Goal: Task Accomplishment & Management: Use online tool/utility

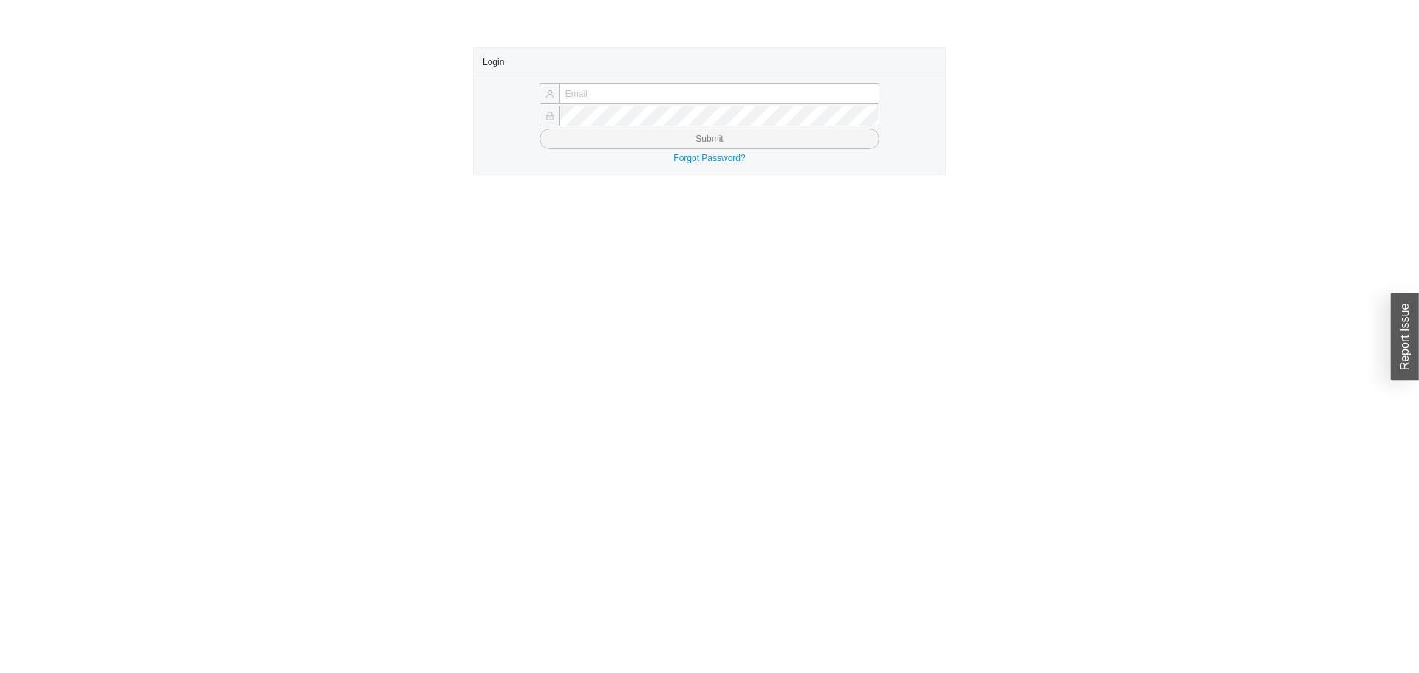
type input "yossi@asbathnj.com"
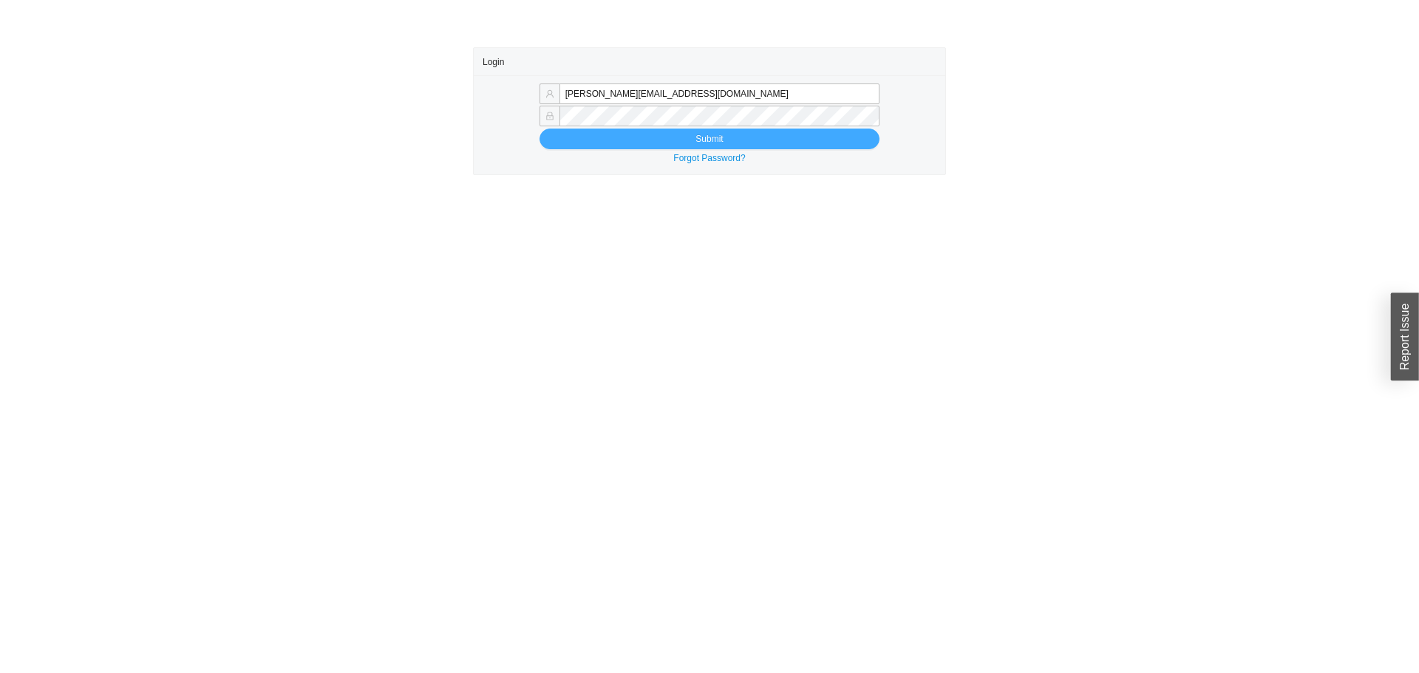
click at [719, 143] on button "Submit" at bounding box center [710, 139] width 340 height 21
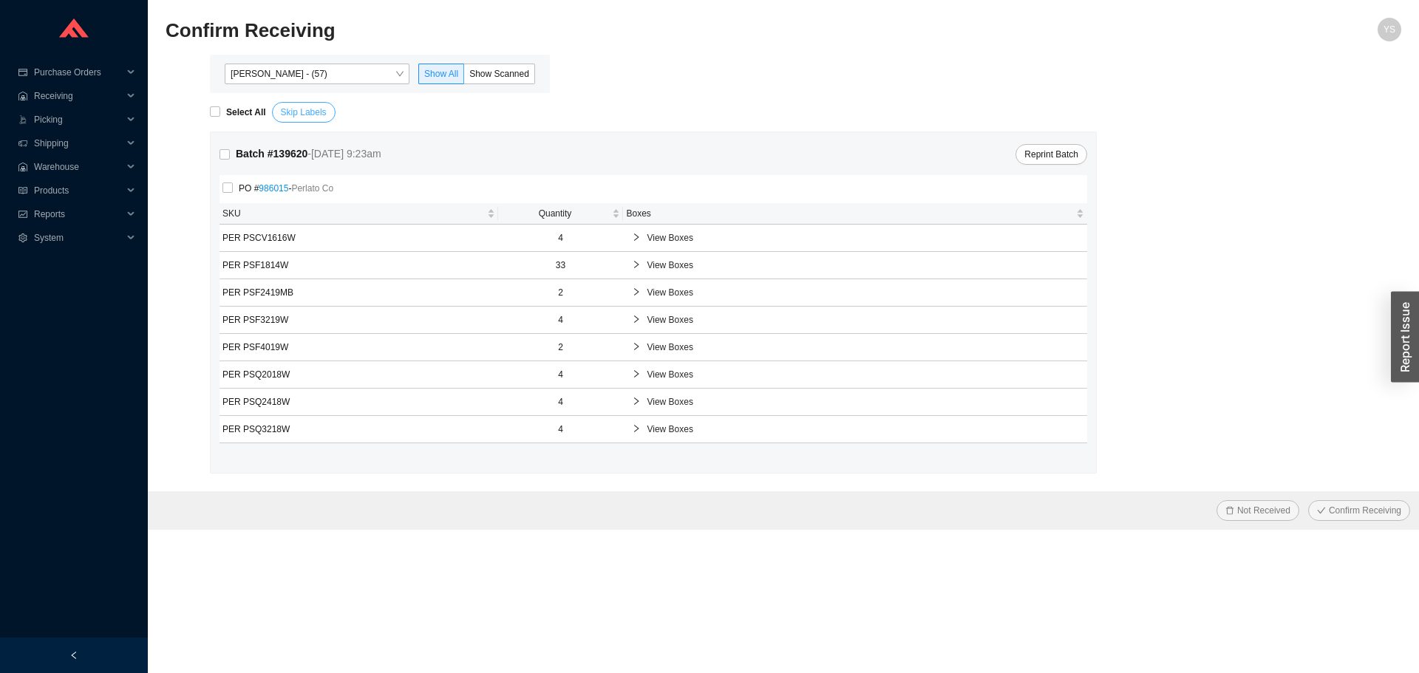
click at [282, 104] on button "Skip Labels" at bounding box center [304, 112] width 64 height 21
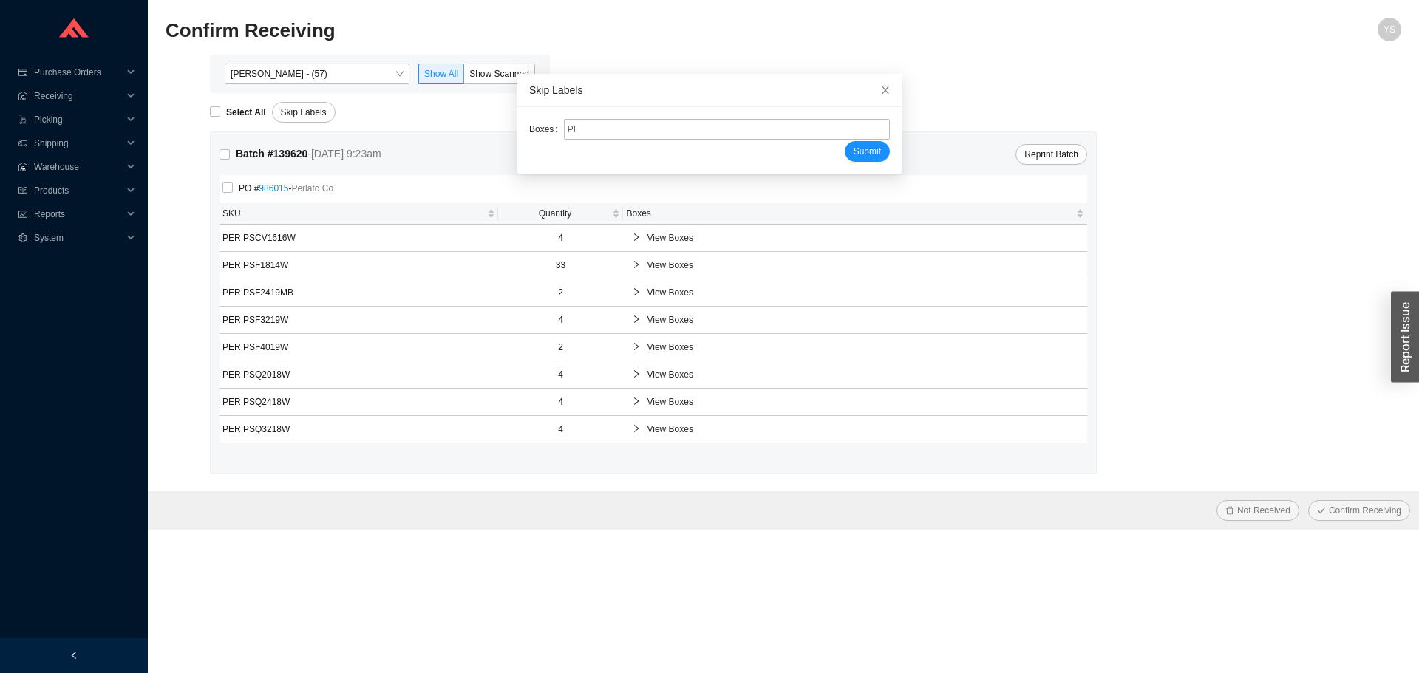
type input "PR2207981"
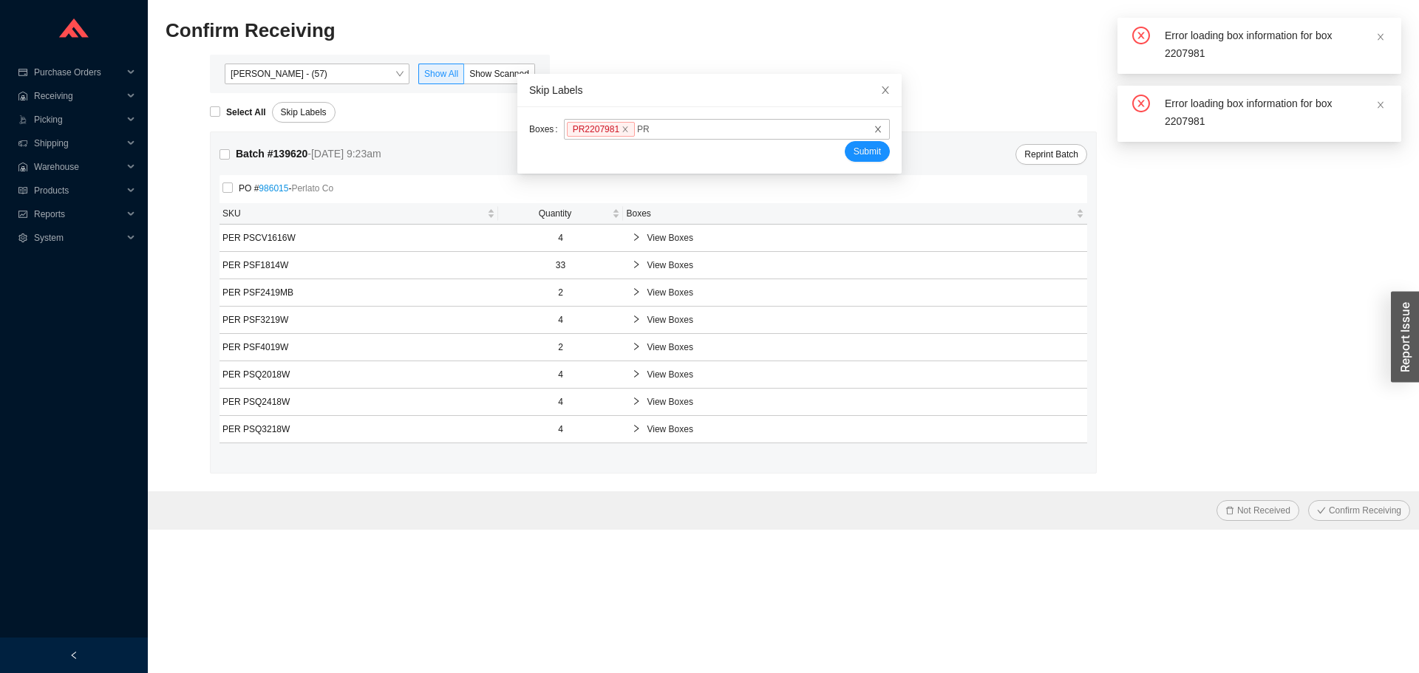
type input "PR2207938"
type input "PR2207937"
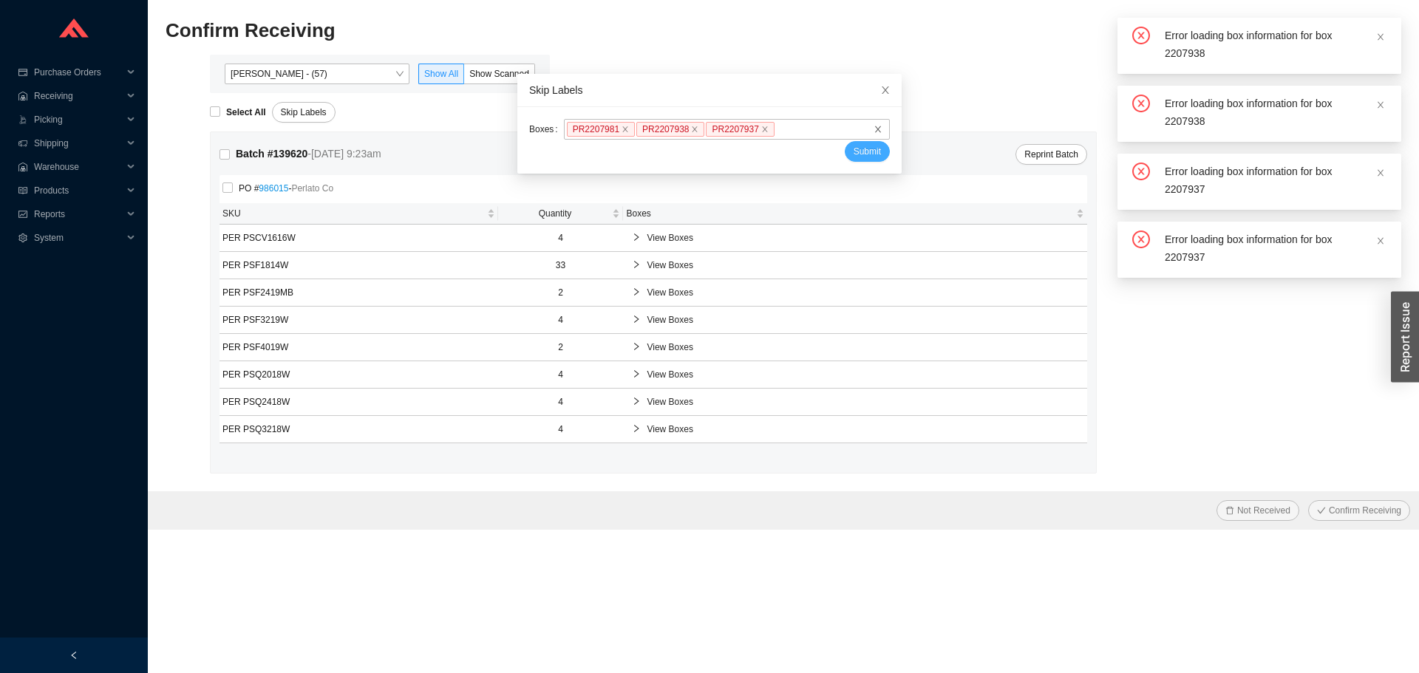
click at [854, 152] on span "Submit" at bounding box center [867, 151] width 27 height 15
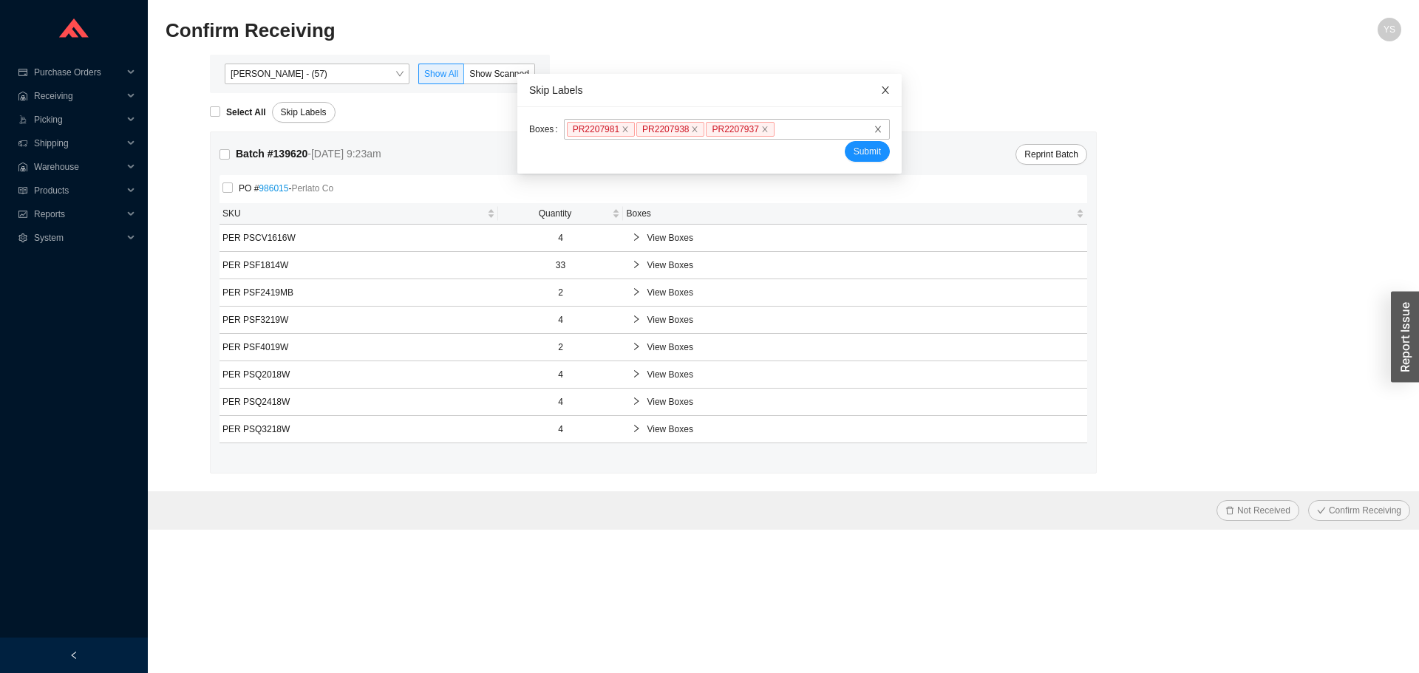
click at [869, 90] on span "Close" at bounding box center [885, 90] width 33 height 33
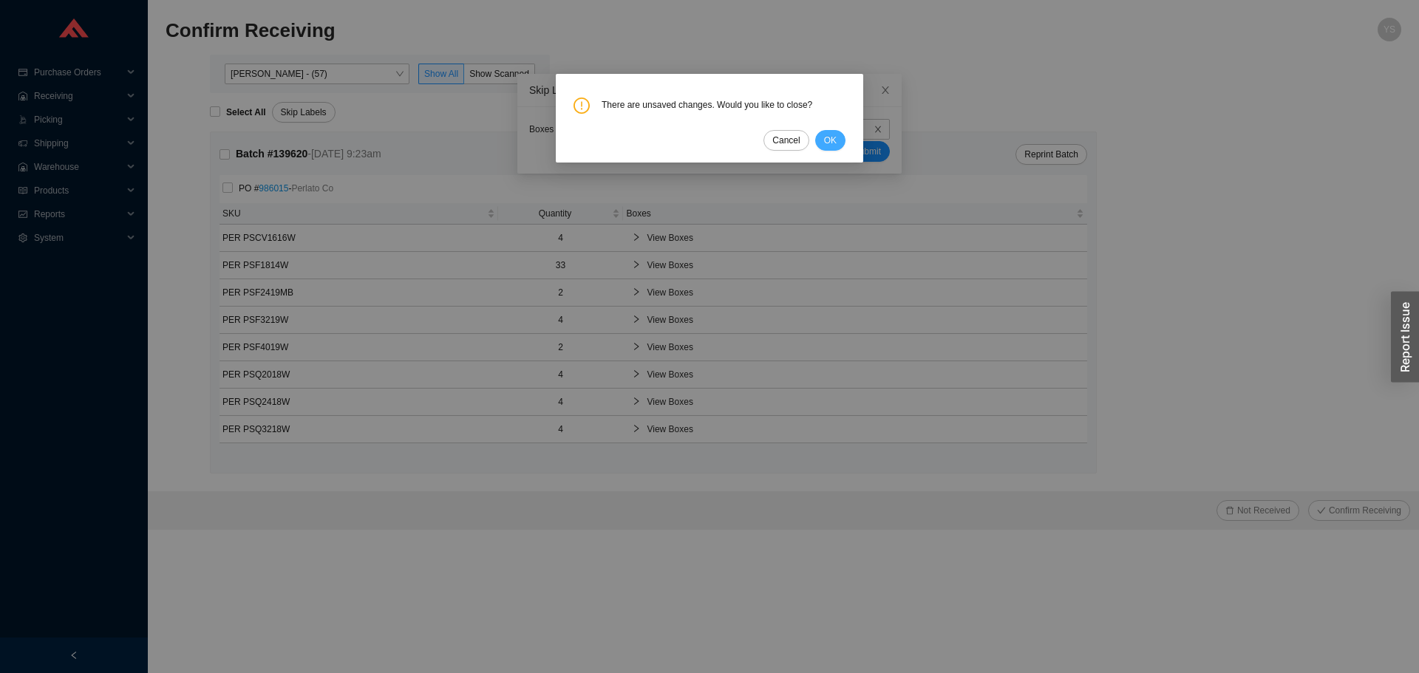
click at [818, 139] on button "OK" at bounding box center [830, 140] width 30 height 21
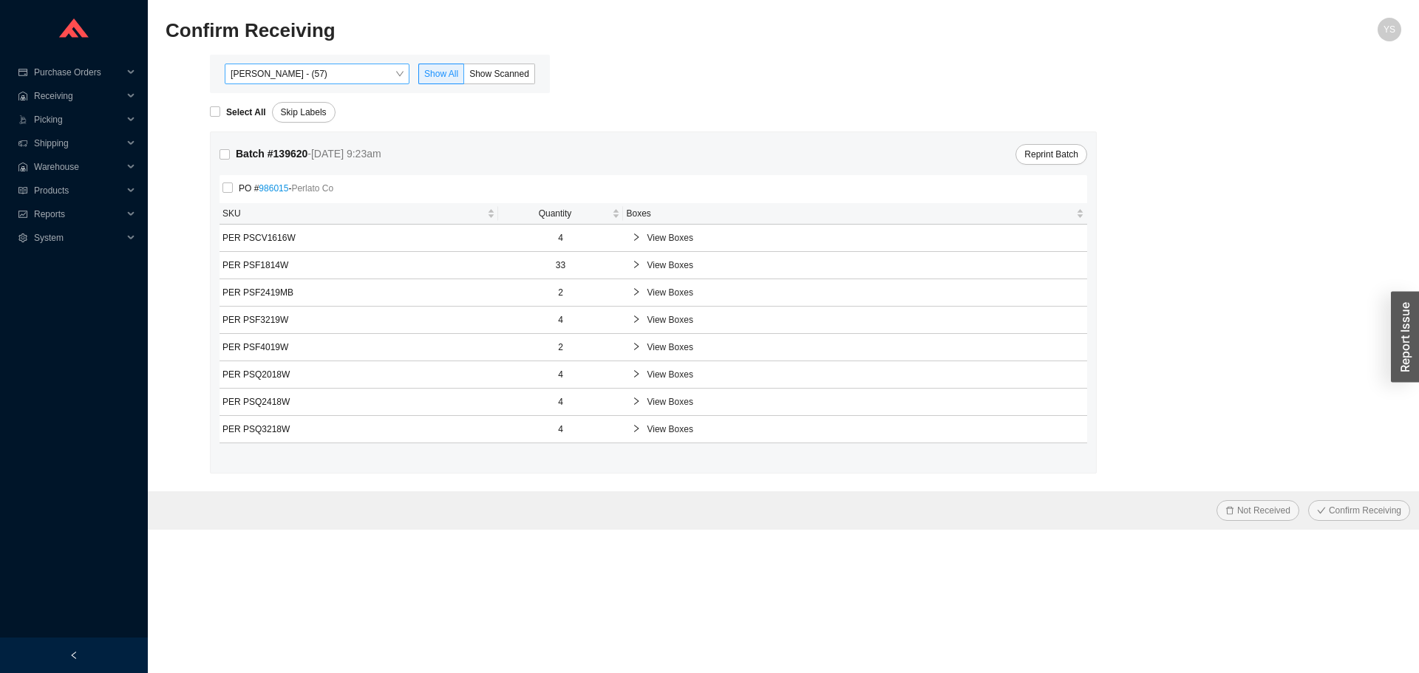
click at [340, 69] on span "Yossi Siff - (57)" at bounding box center [317, 73] width 173 height 19
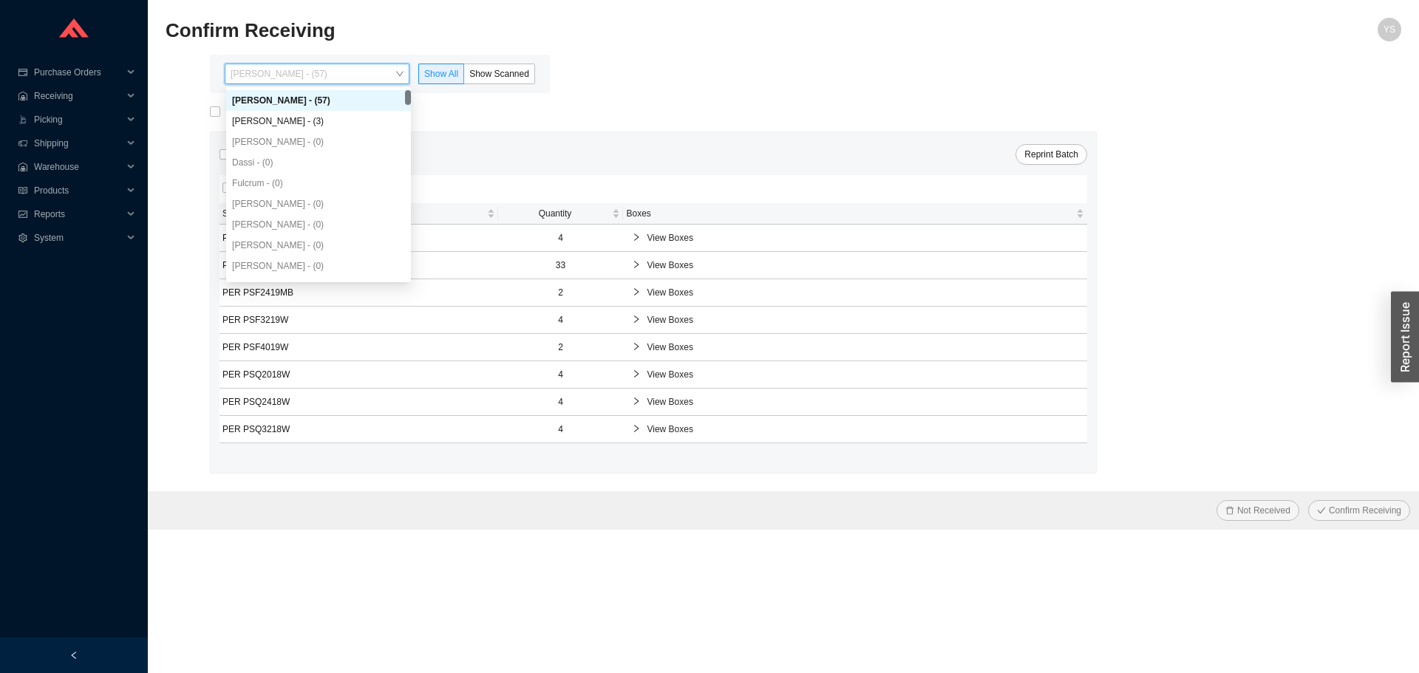
click at [314, 110] on div "Yossi Siff - (57)" at bounding box center [318, 100] width 185 height 21
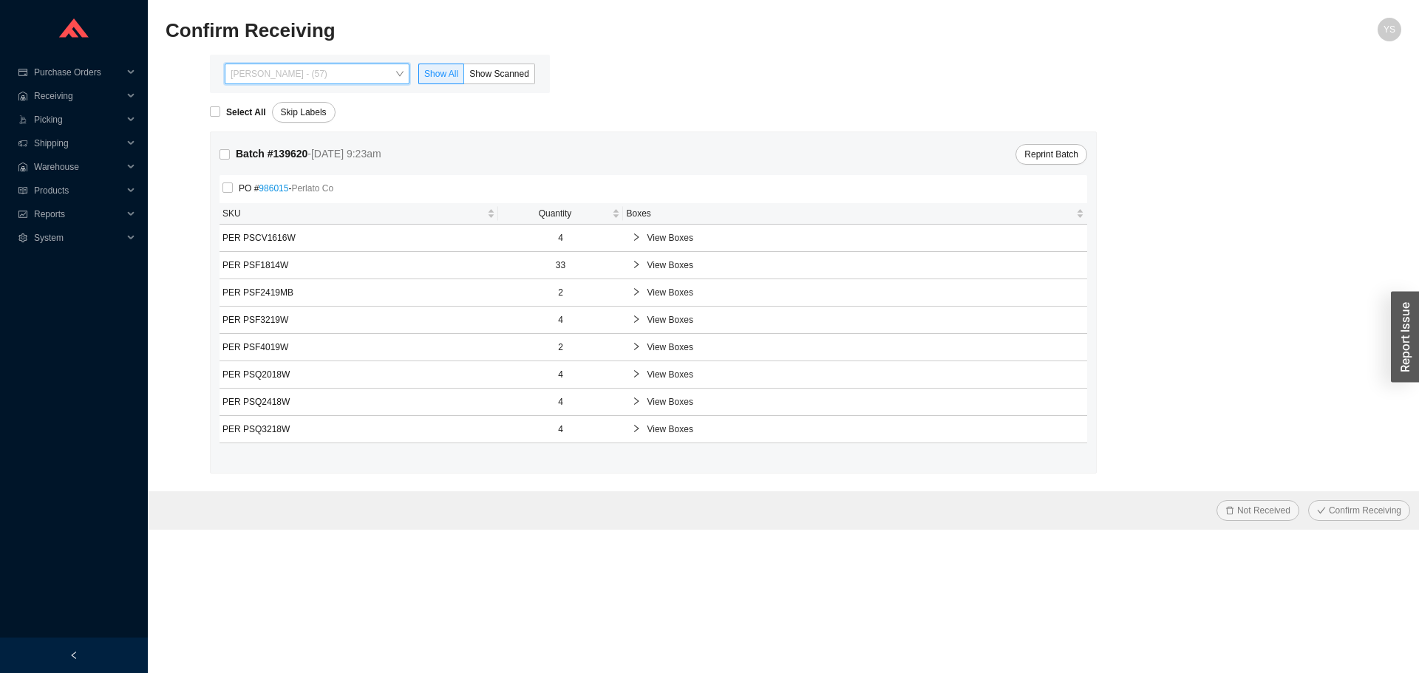
click at [366, 75] on span "Yossi Siff - (57)" at bounding box center [317, 73] width 173 height 19
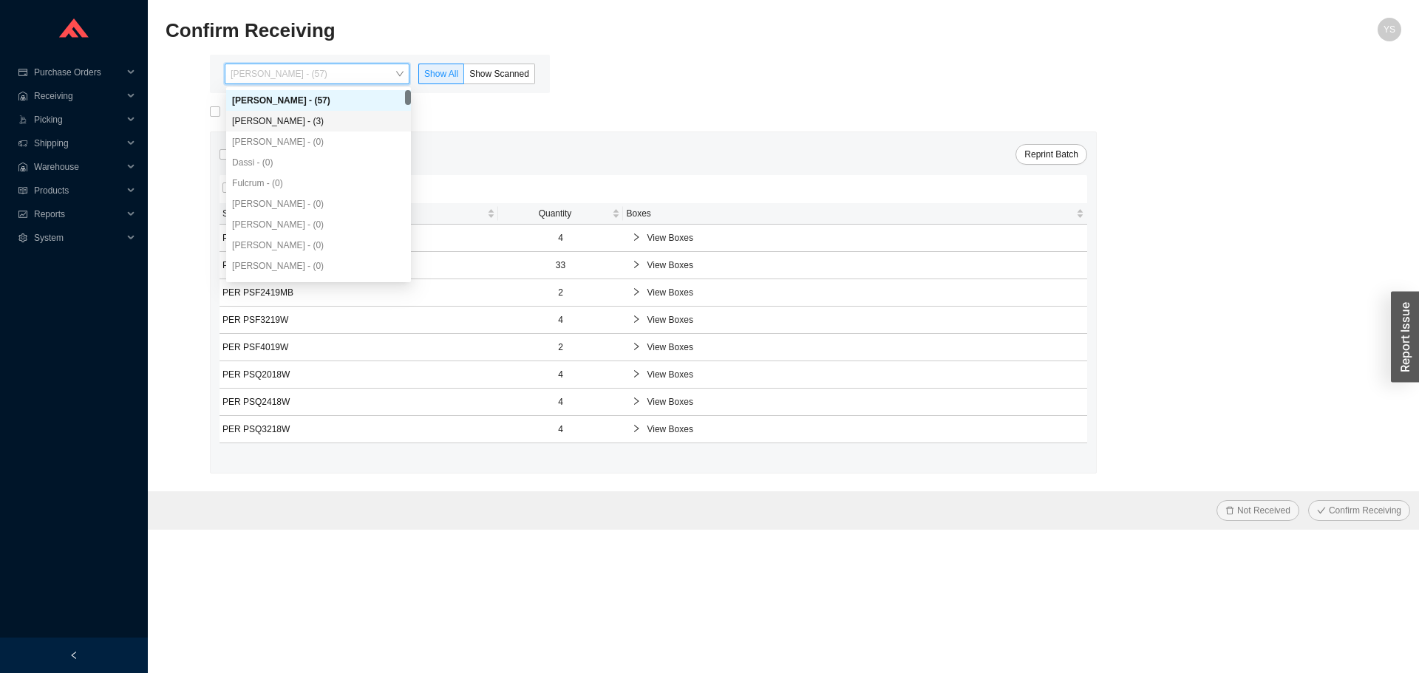
click at [341, 123] on div "Angel Negron - (3)" at bounding box center [318, 121] width 173 height 13
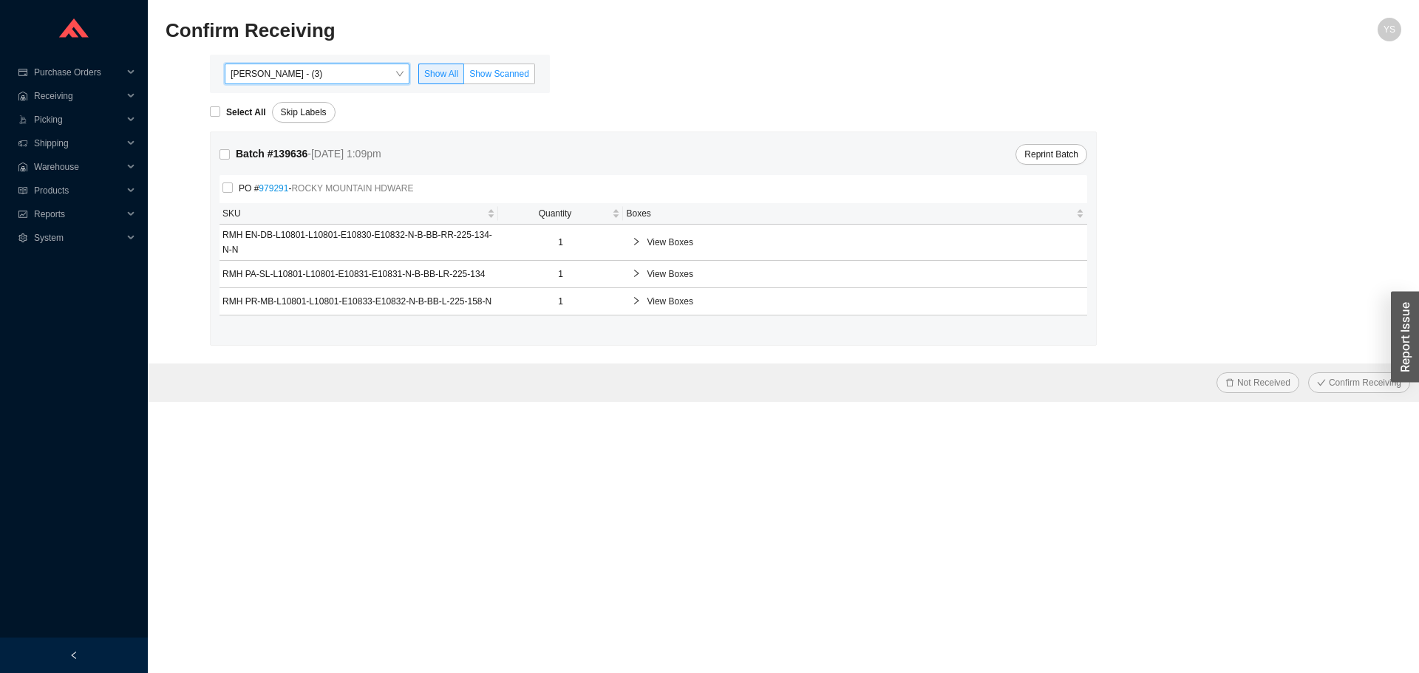
click at [495, 74] on span "Show Scanned" at bounding box center [499, 74] width 60 height 10
click at [464, 77] on input "Show Scanned" at bounding box center [464, 77] width 0 height 0
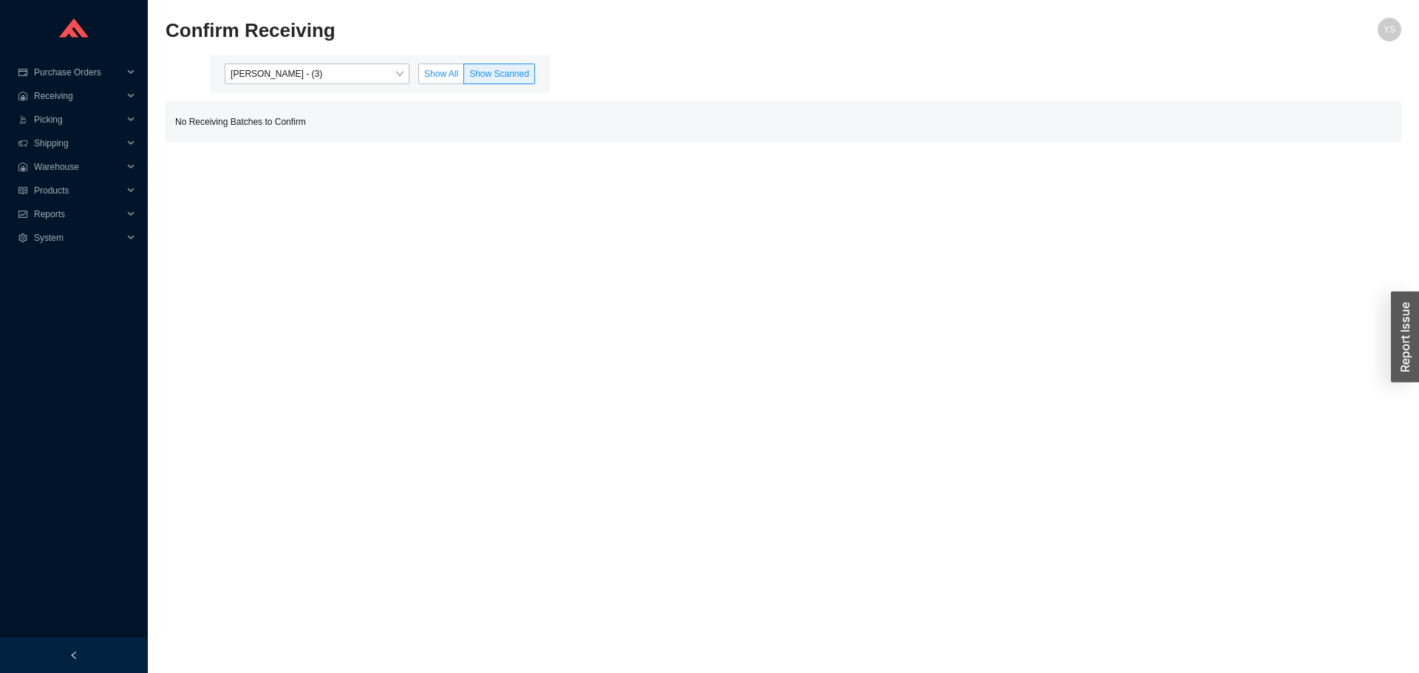
click at [452, 72] on span "Show All" at bounding box center [441, 74] width 34 height 10
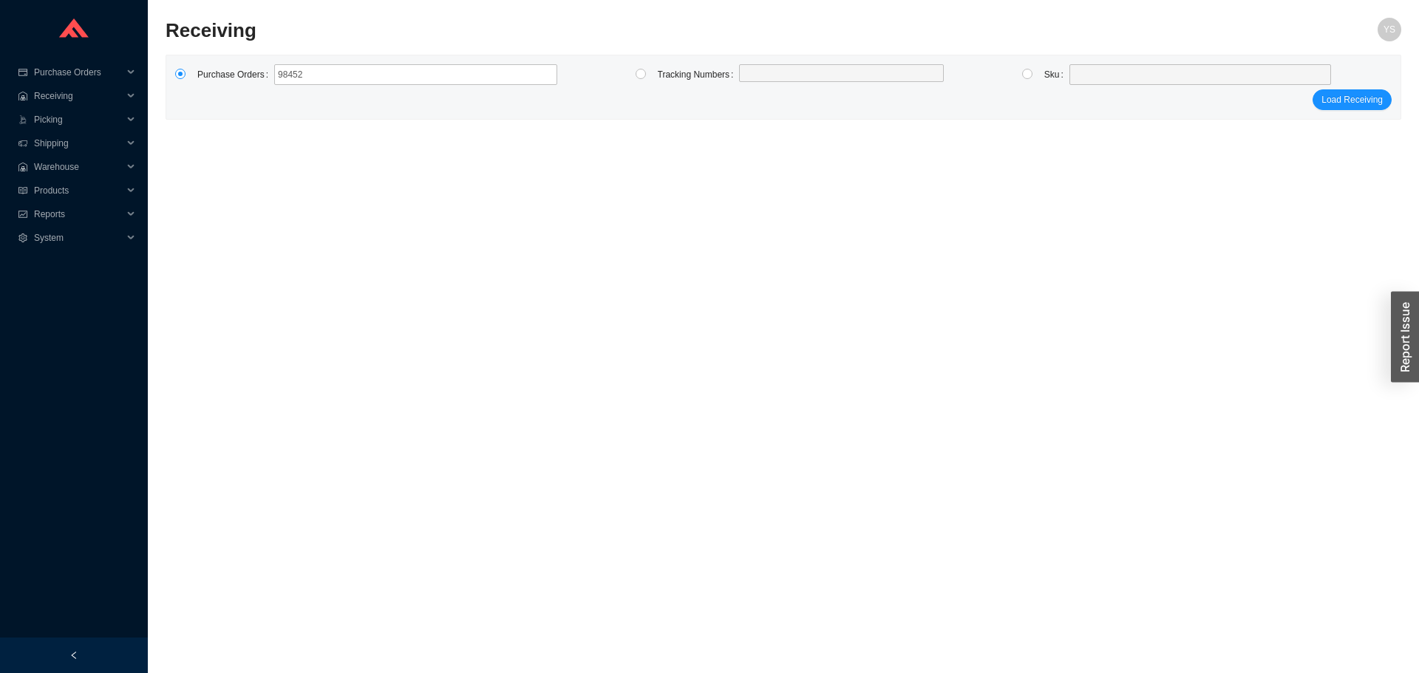
type input "984520"
type input "985420"
click button "Load Receiving" at bounding box center [1352, 99] width 79 height 21
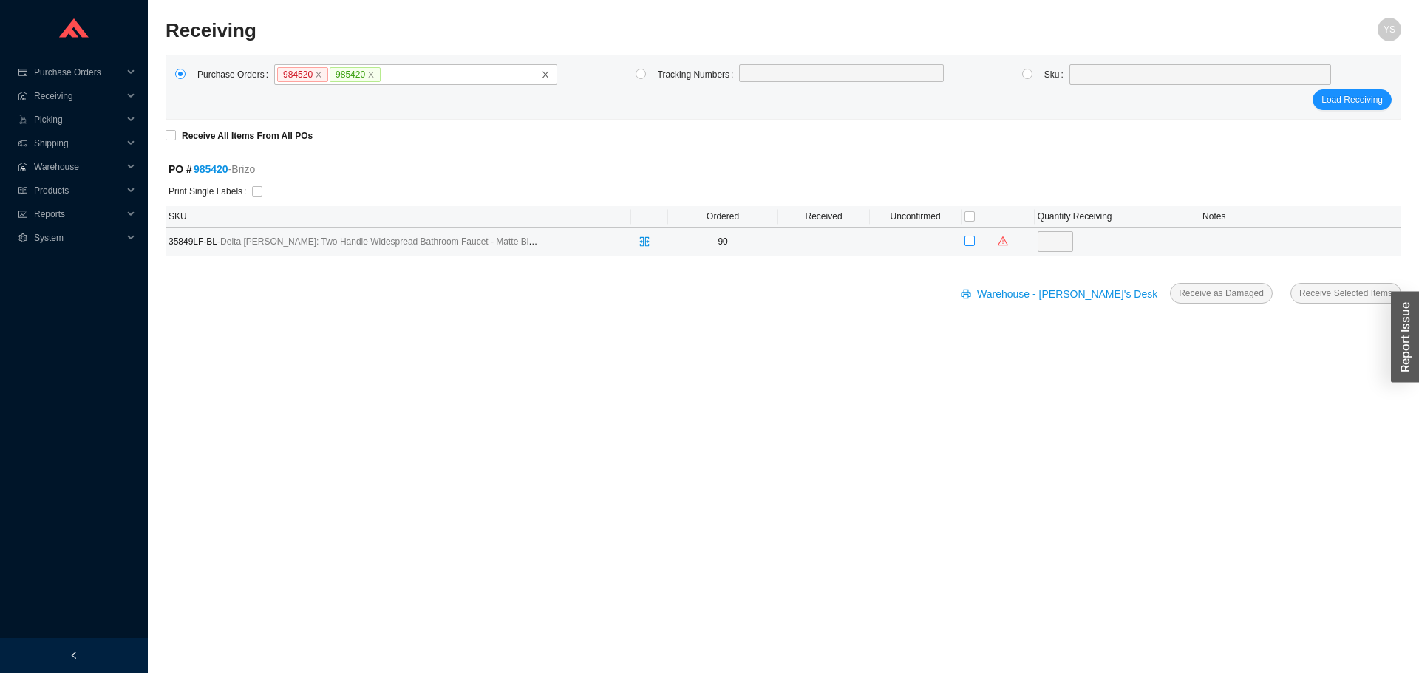
click at [969, 238] on input "checkbox" at bounding box center [970, 241] width 10 height 10
checkbox input "true"
type input "90"
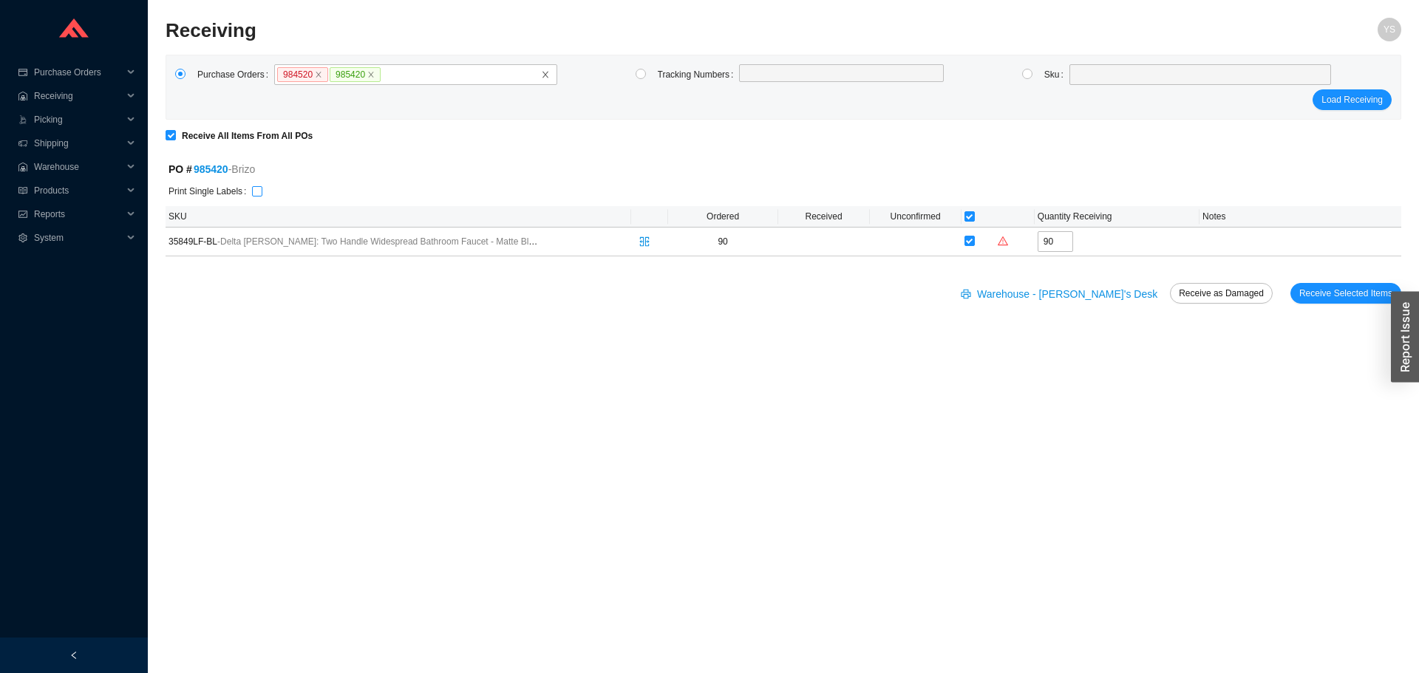
click at [255, 191] on input "checkbox" at bounding box center [257, 191] width 10 height 10
checkbox input "true"
click at [1047, 239] on input "90" at bounding box center [1055, 241] width 35 height 21
type input "78"
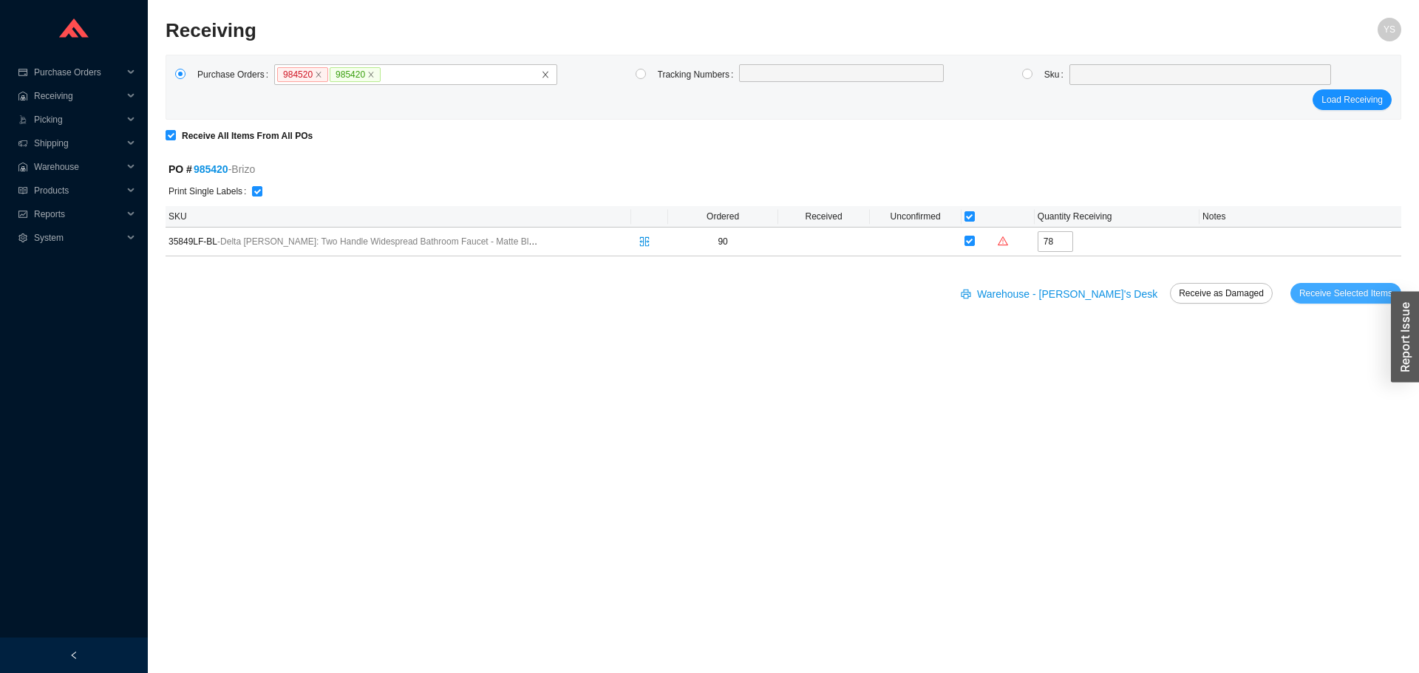
click at [1325, 289] on span "Receive Selected Items" at bounding box center [1345, 293] width 93 height 15
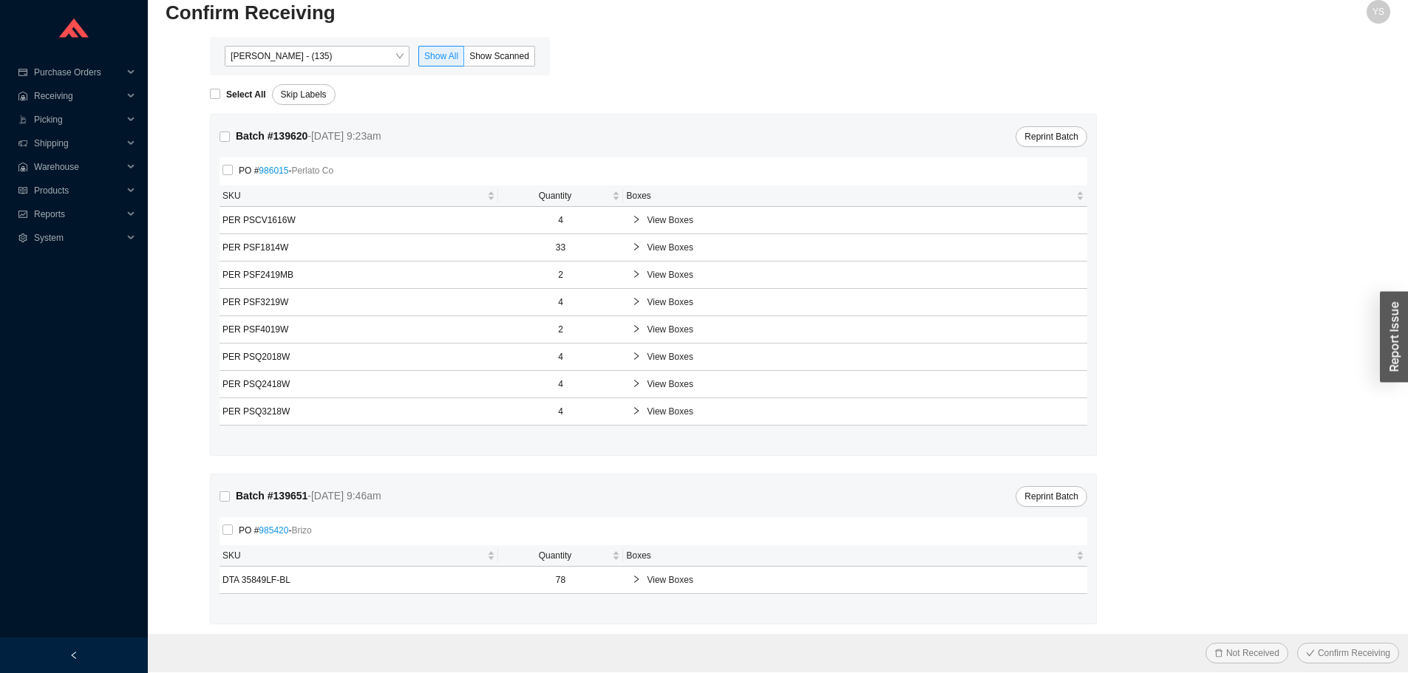
scroll to position [25, 0]
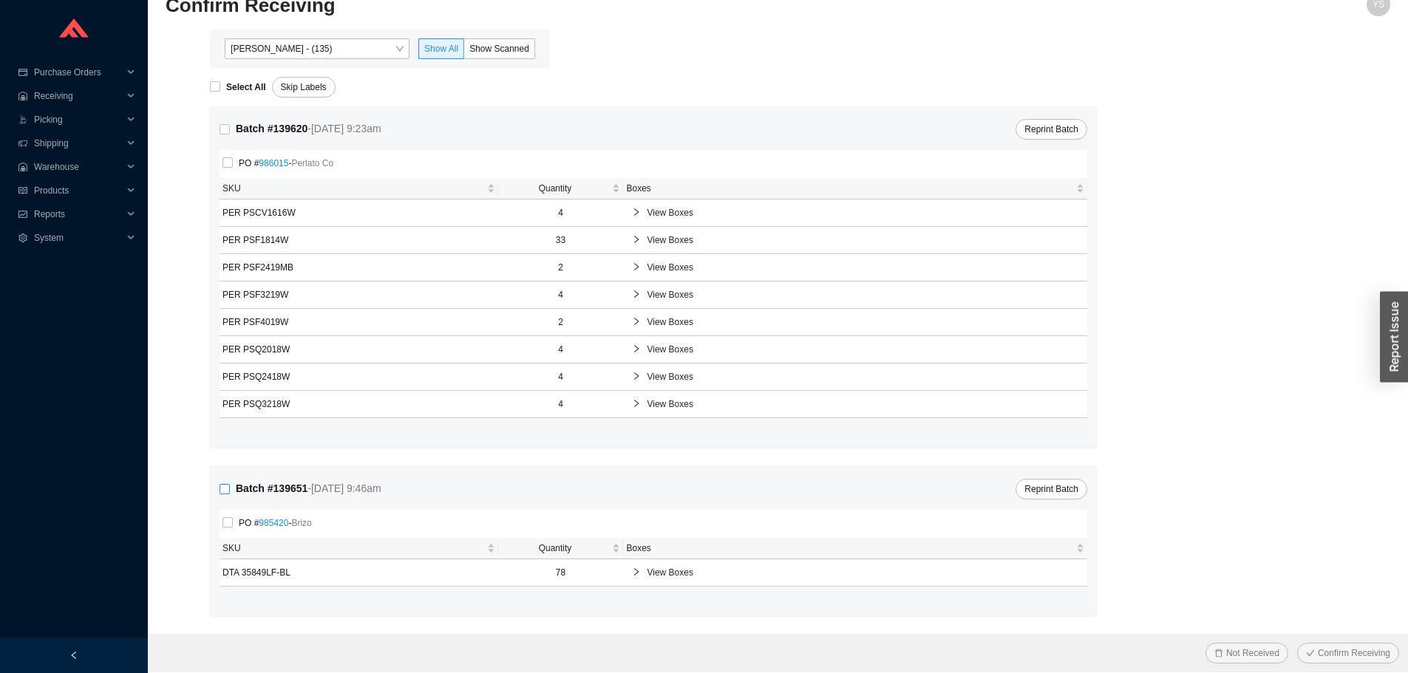
click at [224, 482] on label "Batch # 139651 - 8/26/25 9:46am" at bounding box center [304, 488] width 168 height 17
click at [224, 484] on input "Batch # 139651 - 8/26/25 9:46am" at bounding box center [225, 489] width 10 height 10
checkbox input "true"
click at [1356, 656] on span "Confirm Receiving" at bounding box center [1354, 653] width 72 height 15
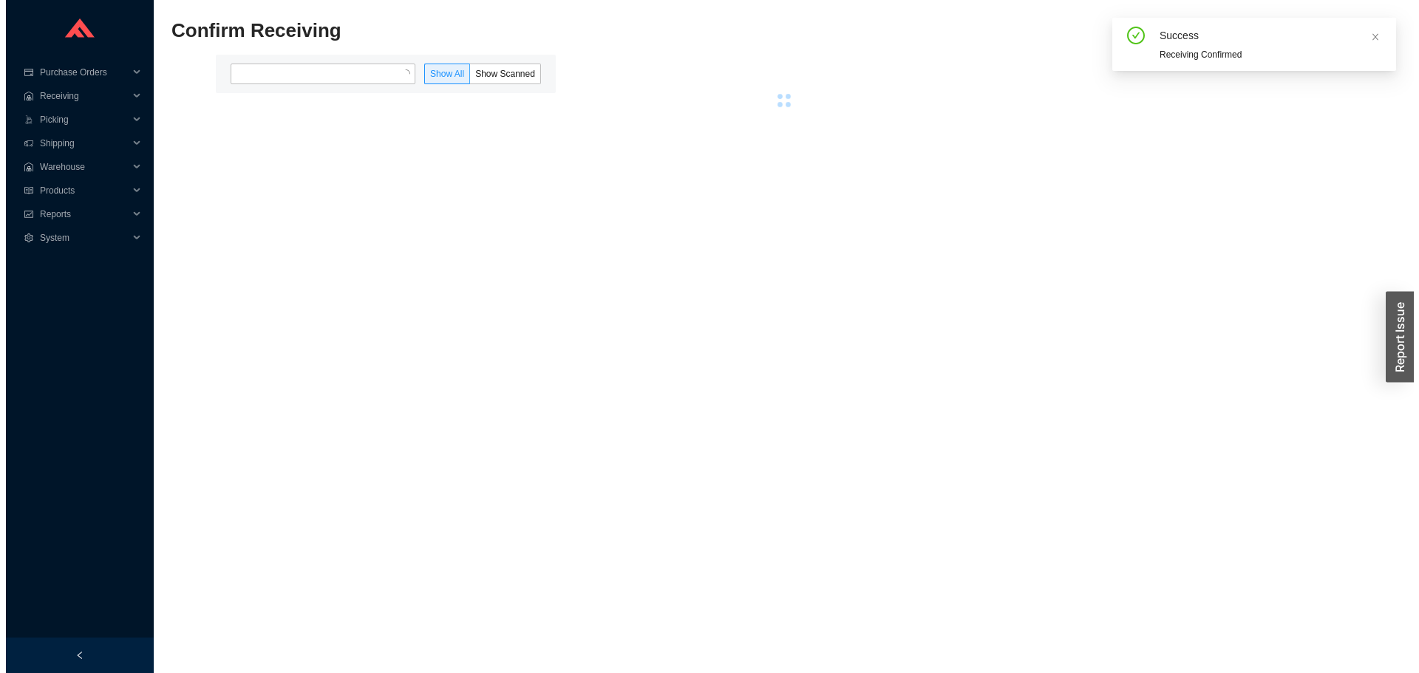
scroll to position [0, 0]
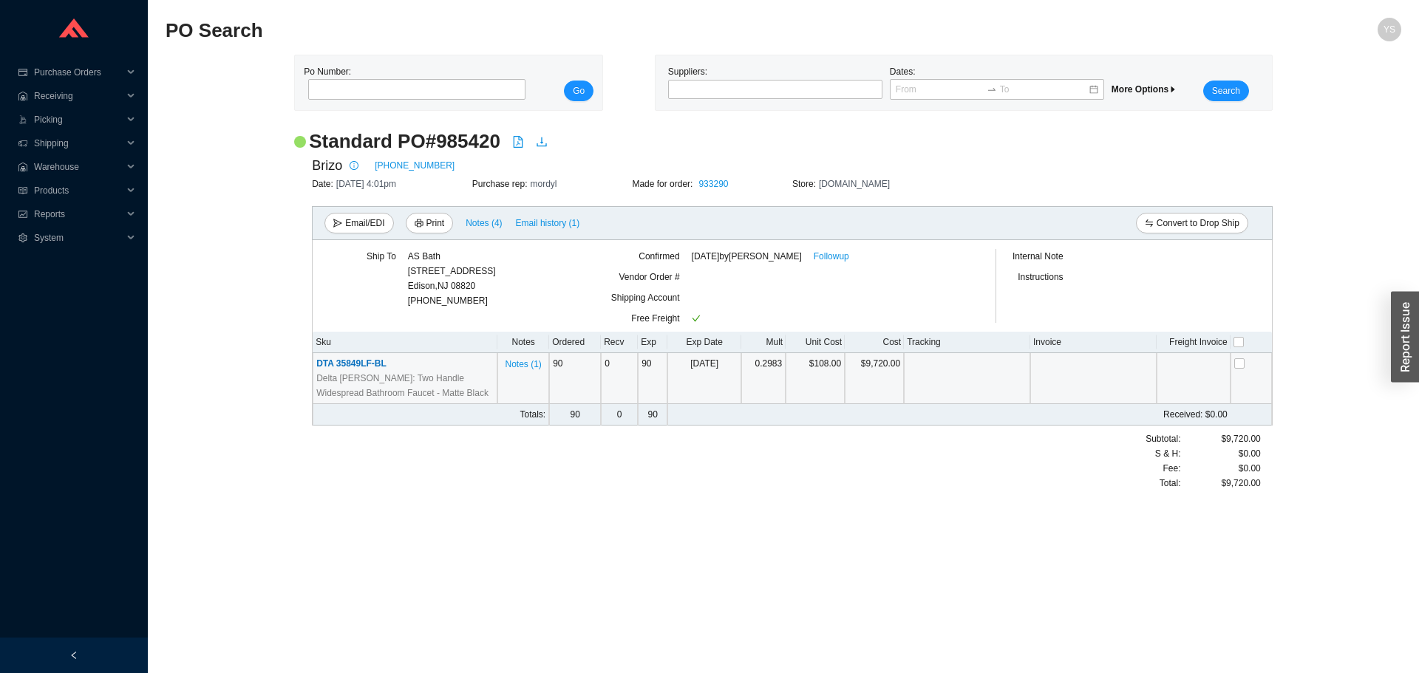
click at [326, 361] on span "DTA 35849LF-BL" at bounding box center [351, 364] width 70 height 10
click at [381, 360] on span "DTA 35849LF-BL" at bounding box center [351, 364] width 70 height 10
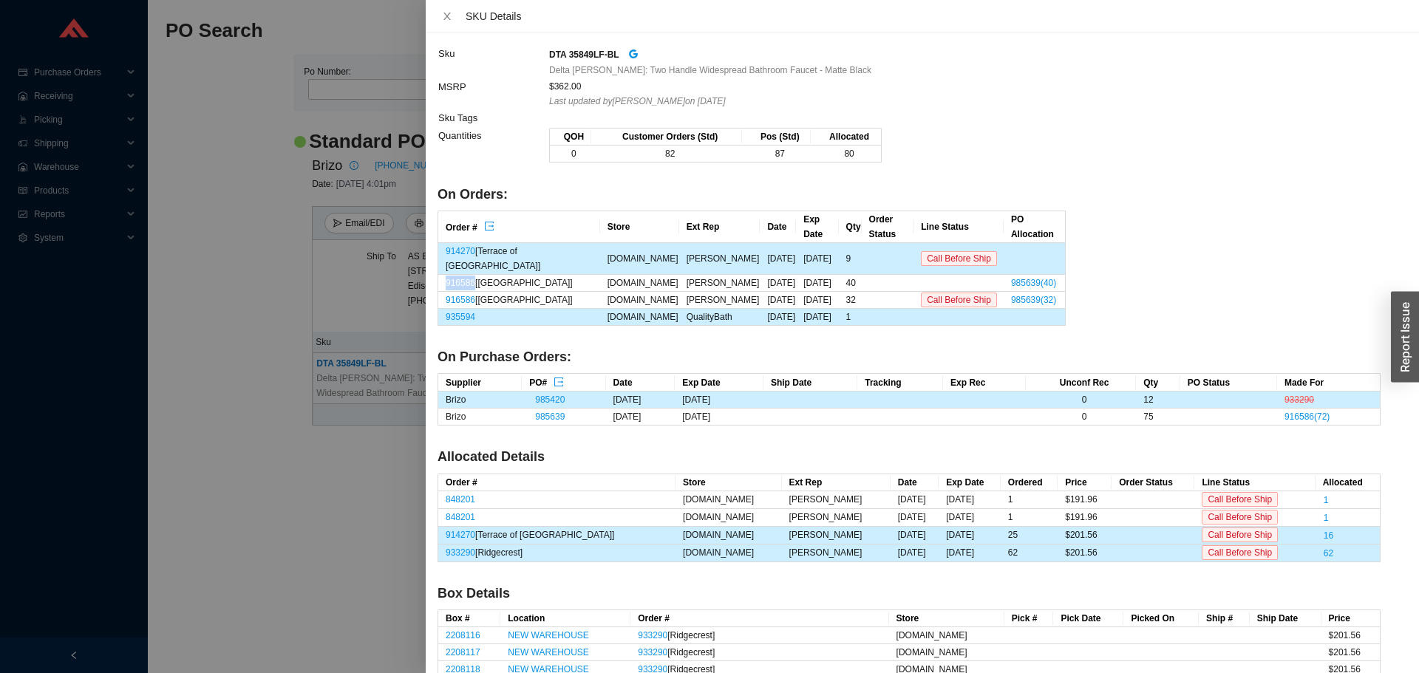
drag, startPoint x: 444, startPoint y: 257, endPoint x: 475, endPoint y: 253, distance: 30.6
click at [475, 275] on td "916586 [Wilton Manor]" at bounding box center [519, 283] width 162 height 17
copy link "916586"
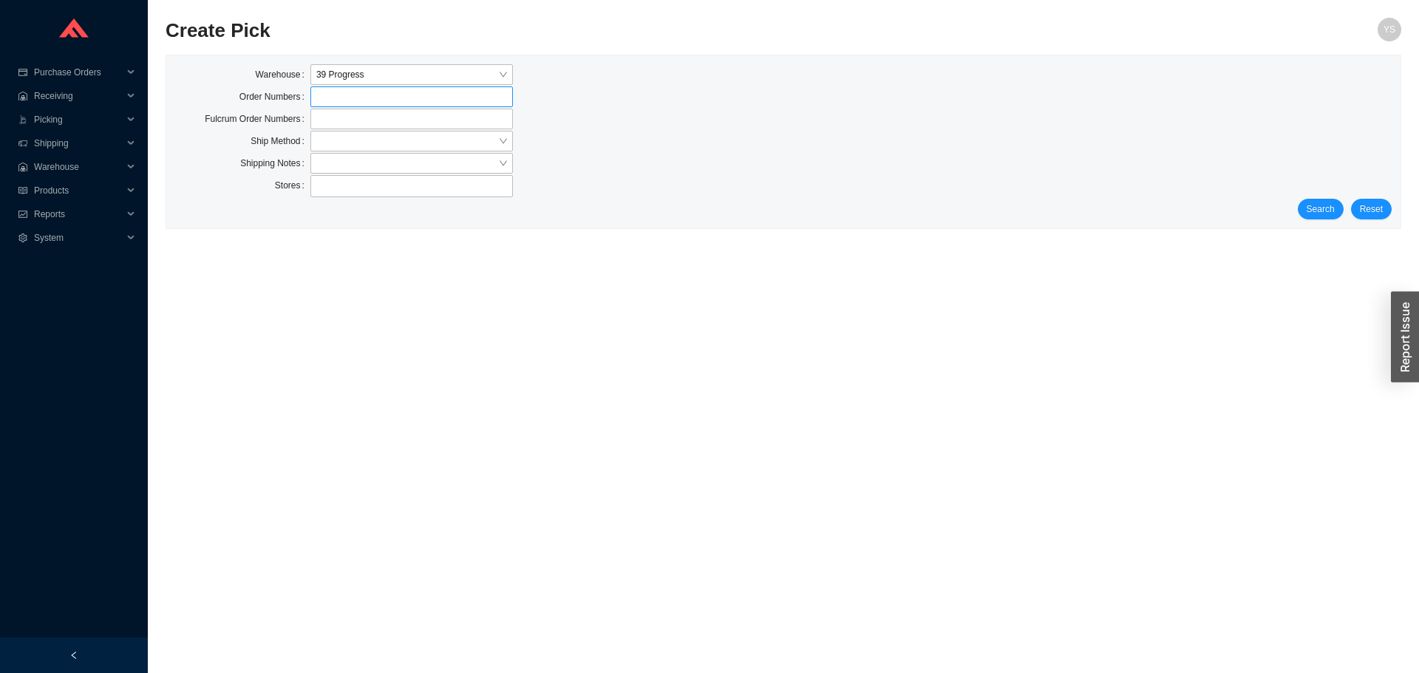
click at [364, 101] on label at bounding box center [411, 96] width 203 height 21
click at [323, 101] on input at bounding box center [318, 97] width 10 height 16
click button "Search" at bounding box center [1321, 210] width 46 height 21
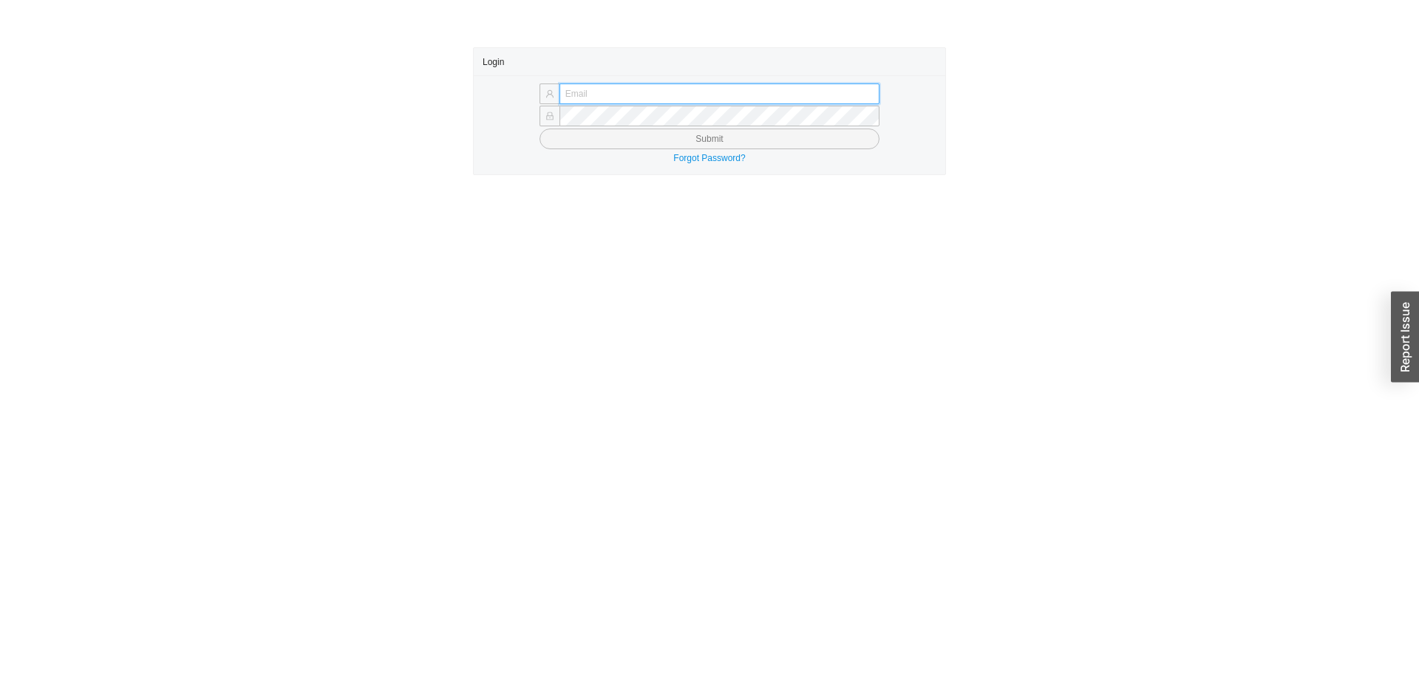
type input "[PERSON_NAME][EMAIL_ADDRESS][DOMAIN_NAME]"
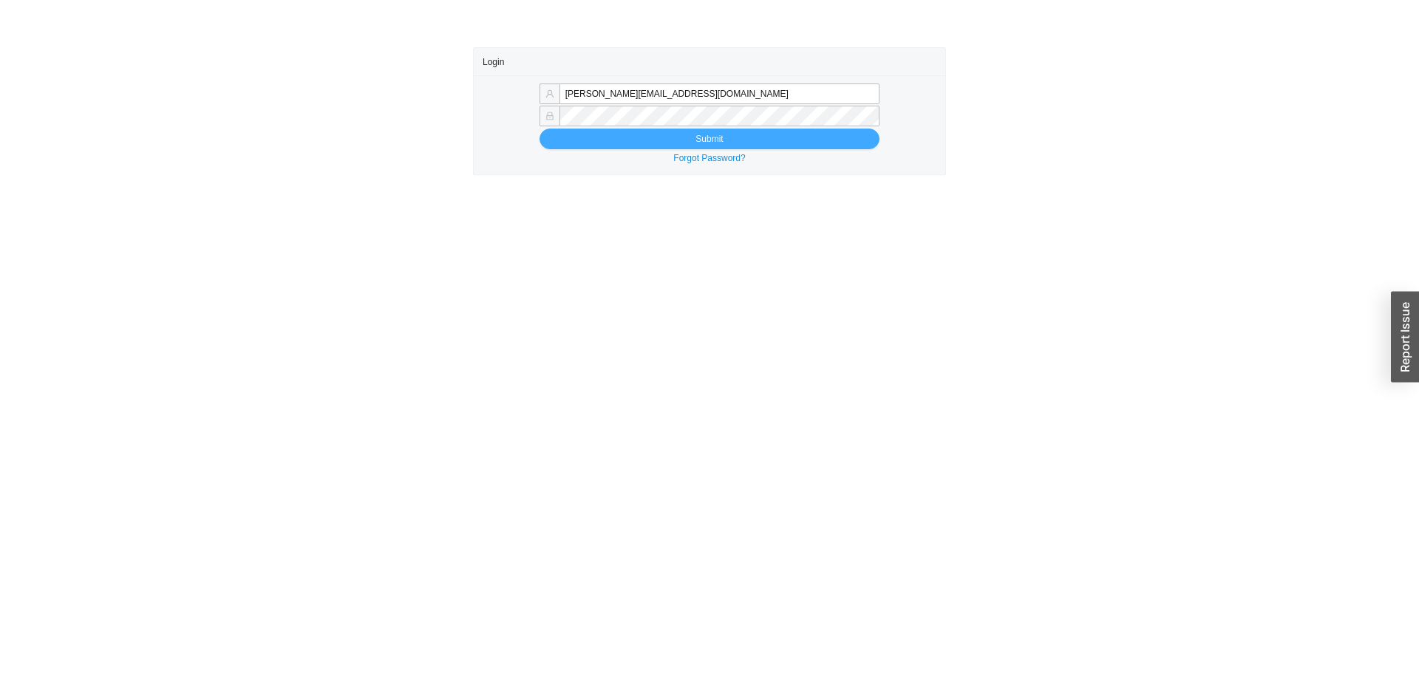
click at [567, 147] on button "Submit" at bounding box center [710, 139] width 340 height 21
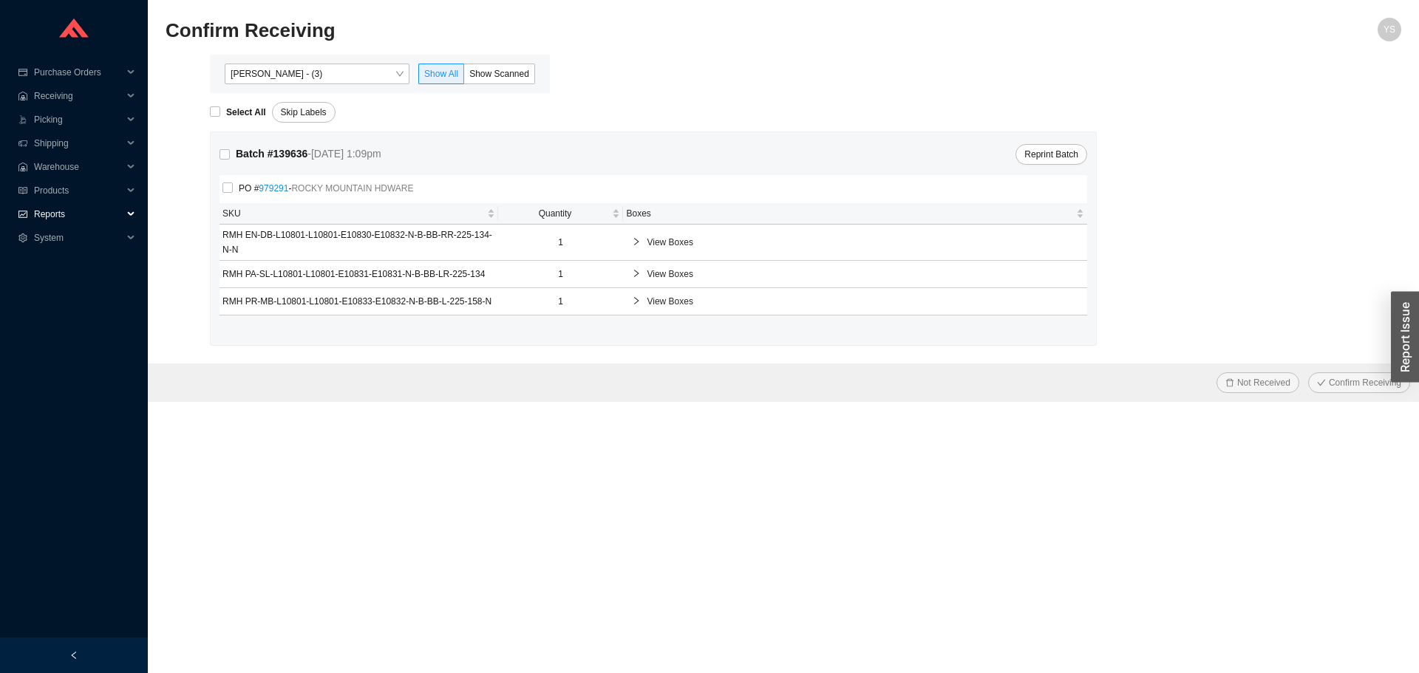
click at [74, 215] on span "Reports" at bounding box center [78, 215] width 89 height 24
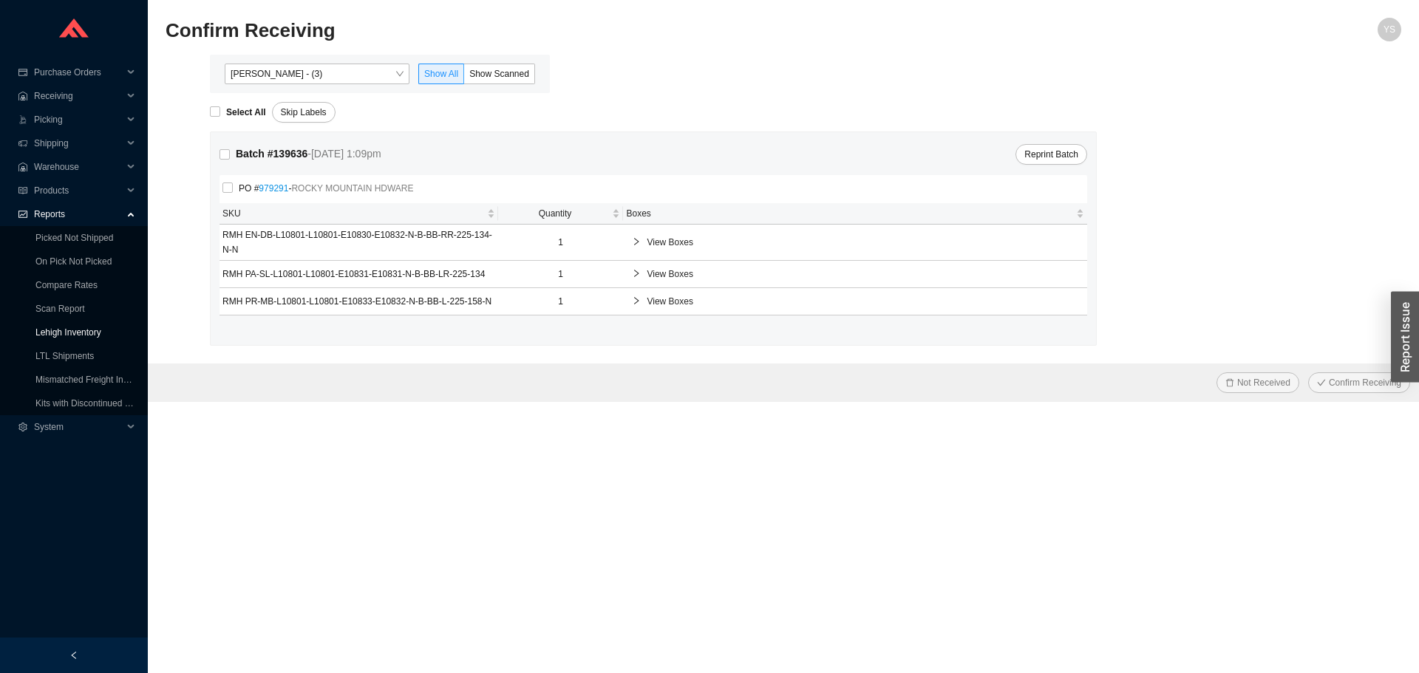
click at [70, 329] on link "Lehigh Inventory" at bounding box center [68, 332] width 66 height 10
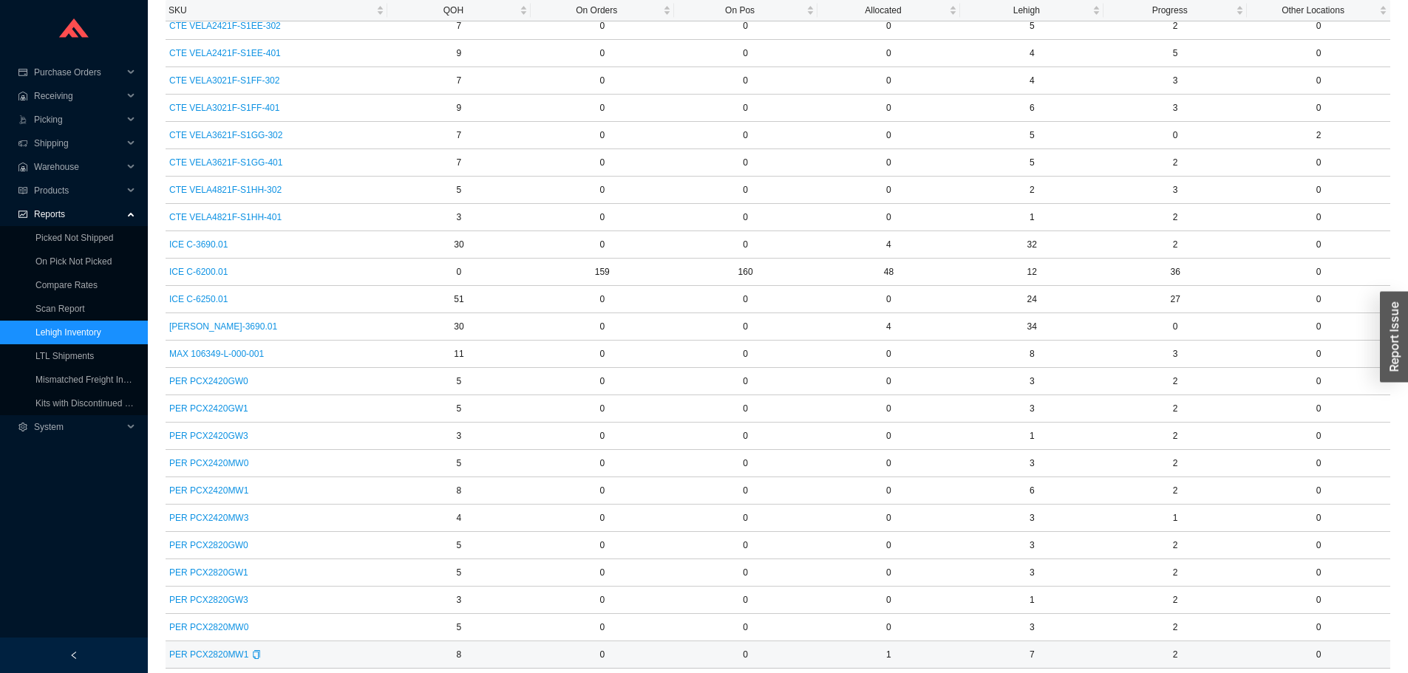
scroll to position [484, 0]
